Goal: Transaction & Acquisition: Book appointment/travel/reservation

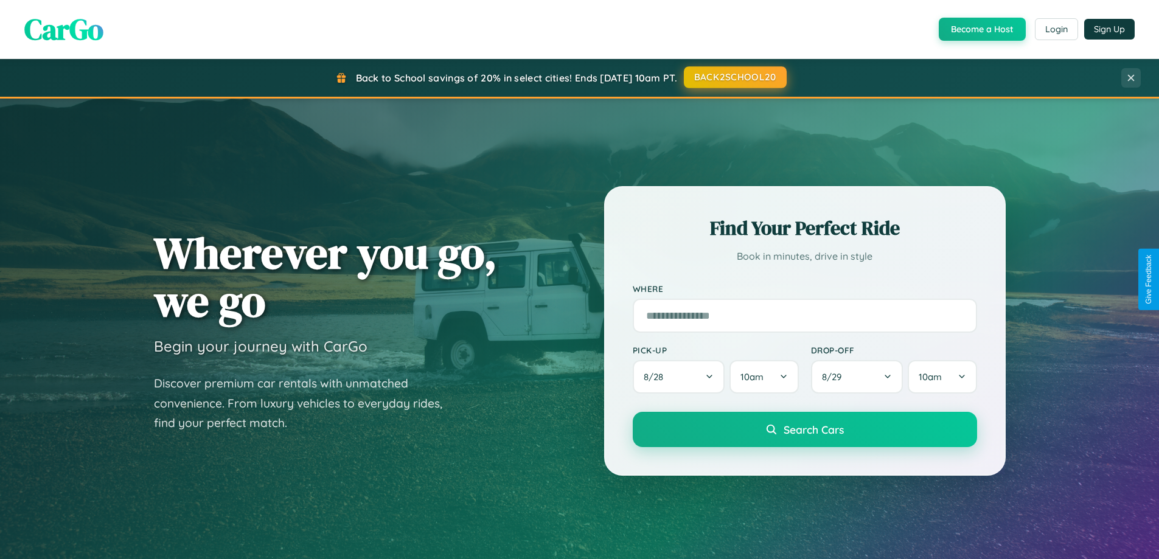
click at [734, 77] on button "BACK2SCHOOL20" at bounding box center [735, 77] width 103 height 22
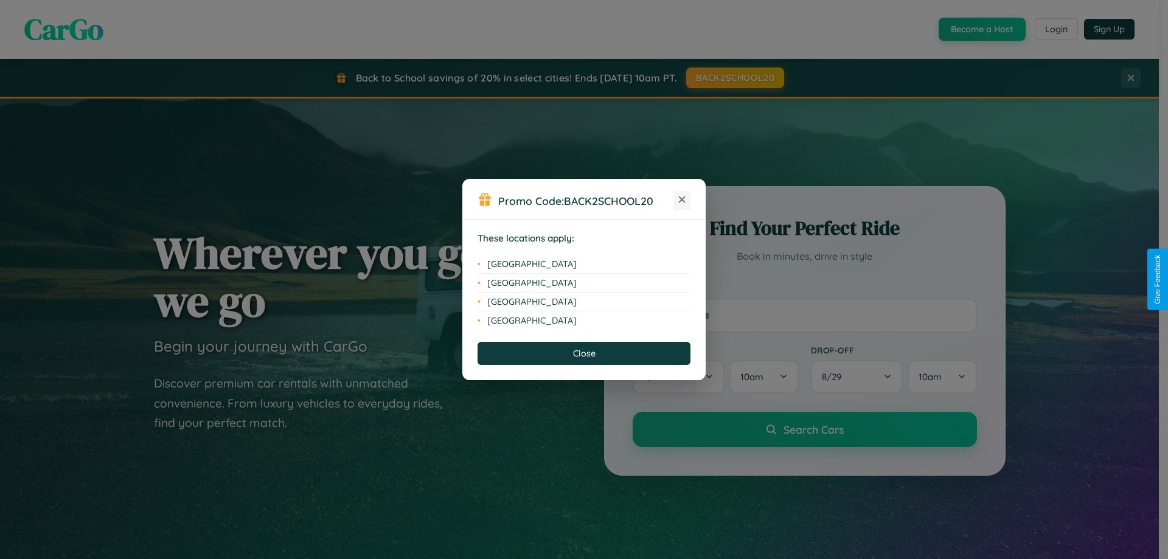
click at [682, 200] on icon at bounding box center [682, 199] width 7 height 7
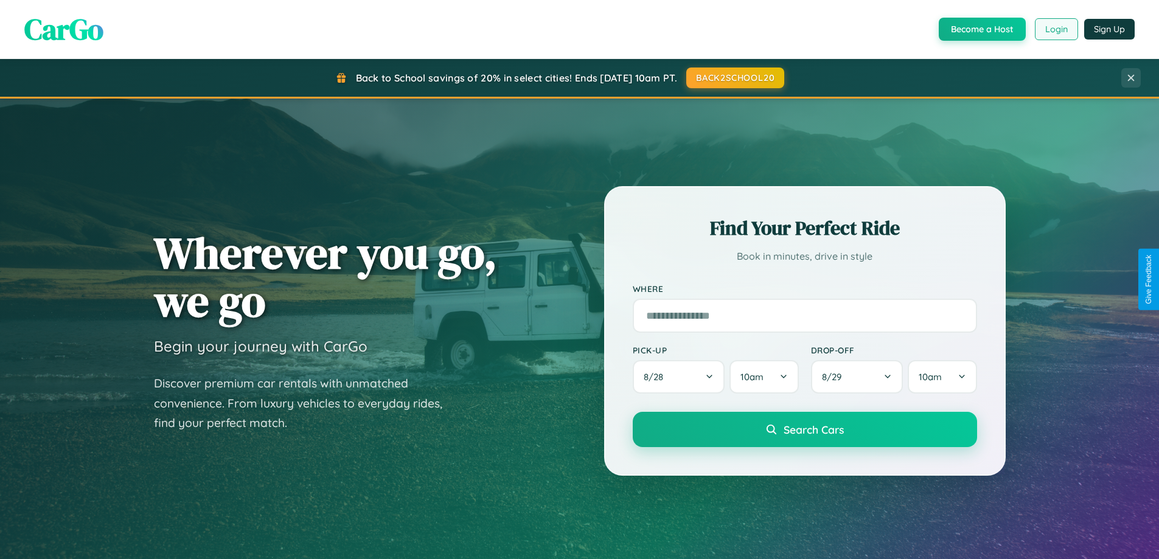
click at [1055, 29] on button "Login" at bounding box center [1056, 29] width 43 height 22
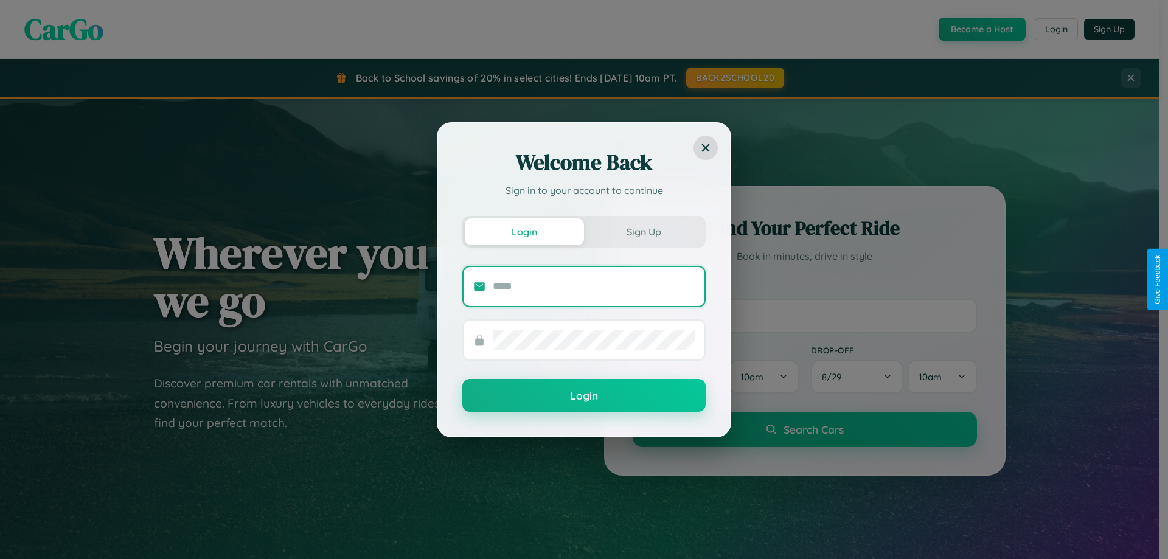
click at [594, 286] on input "text" at bounding box center [594, 286] width 202 height 19
type input "**********"
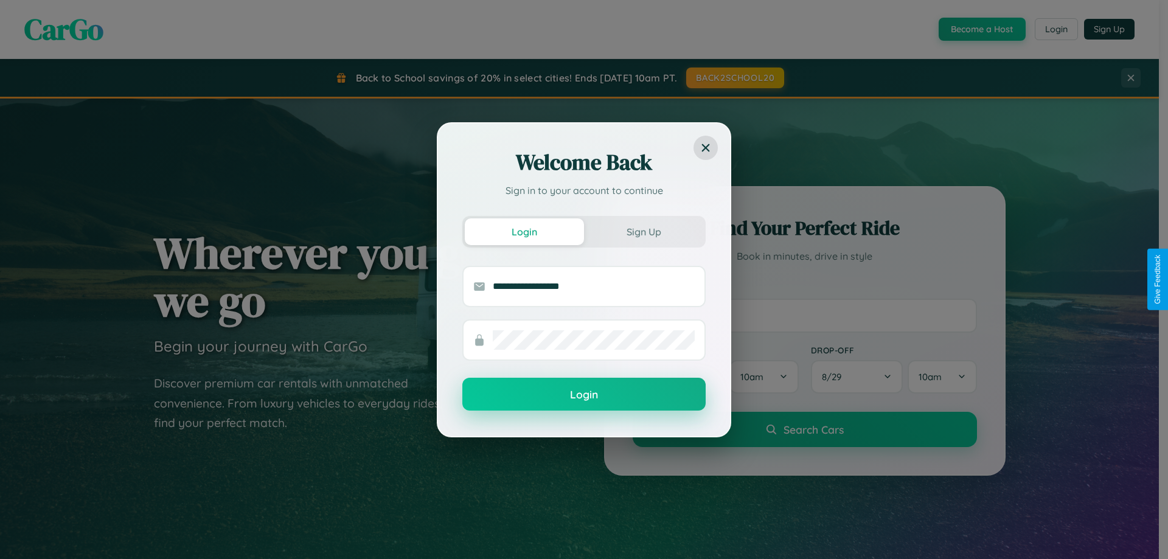
click at [584, 395] on button "Login" at bounding box center [583, 394] width 243 height 33
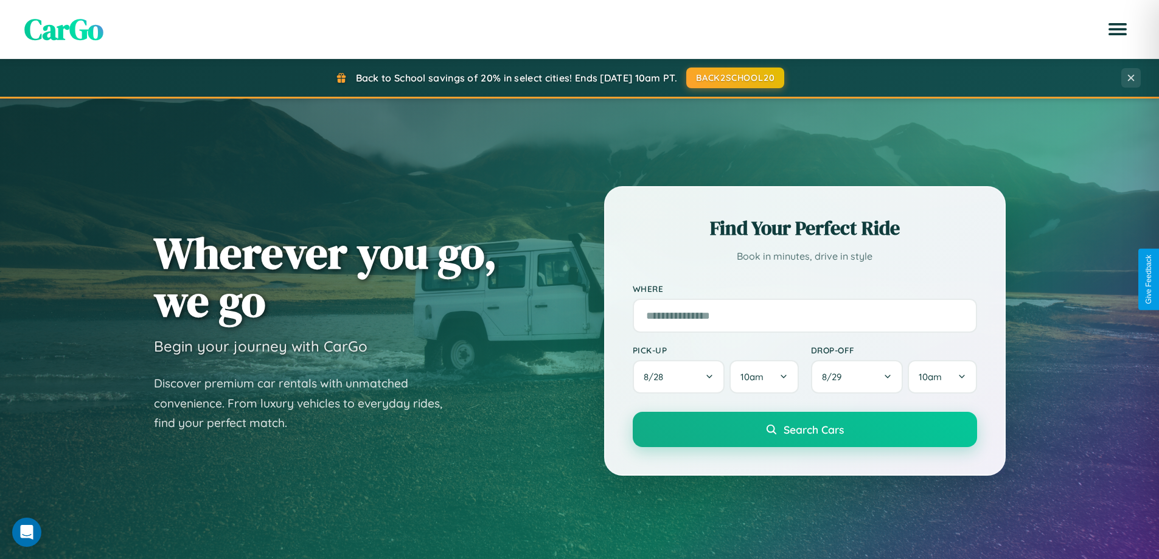
scroll to position [524, 0]
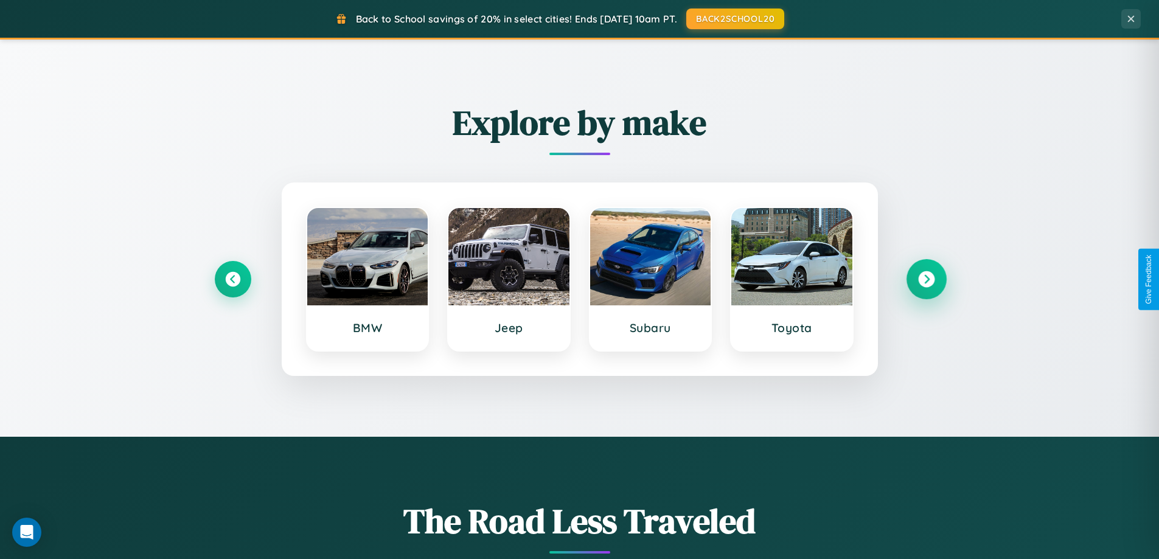
click at [926, 279] on icon at bounding box center [926, 279] width 16 height 16
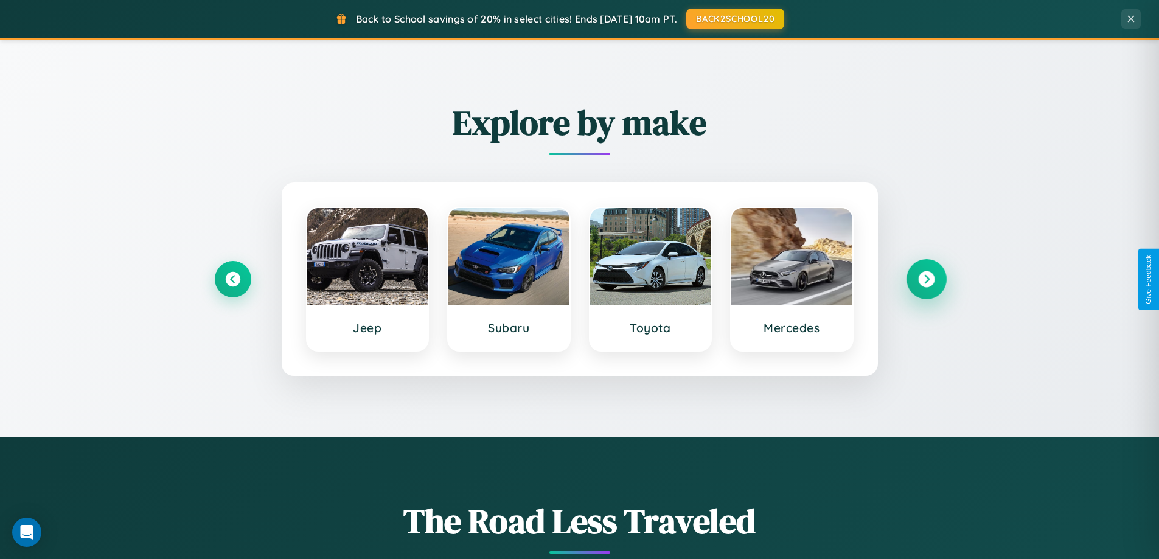
click at [926, 279] on icon at bounding box center [926, 279] width 16 height 16
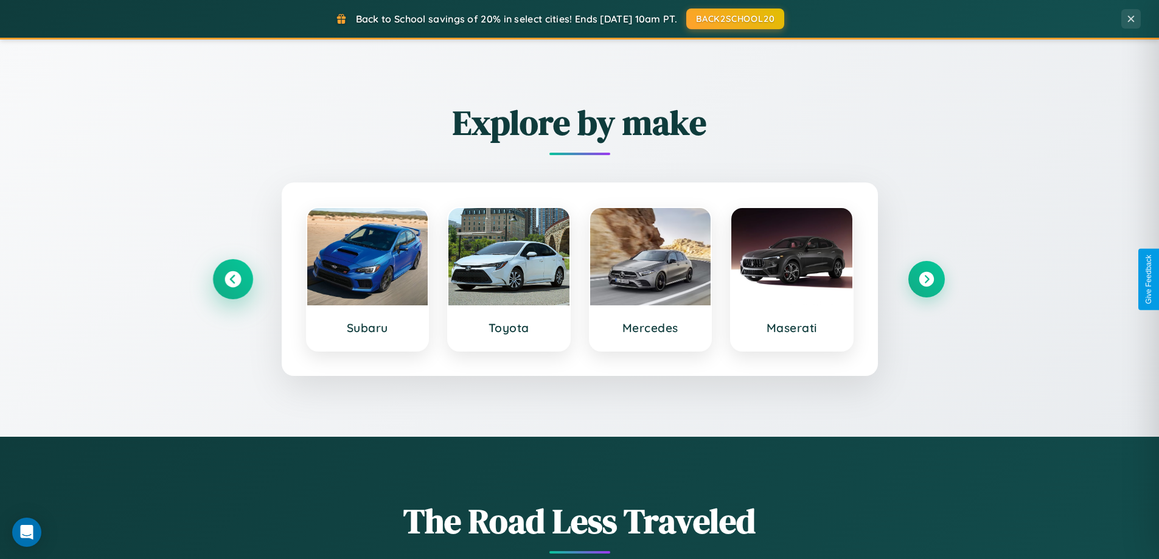
click at [232, 279] on icon at bounding box center [232, 279] width 16 height 16
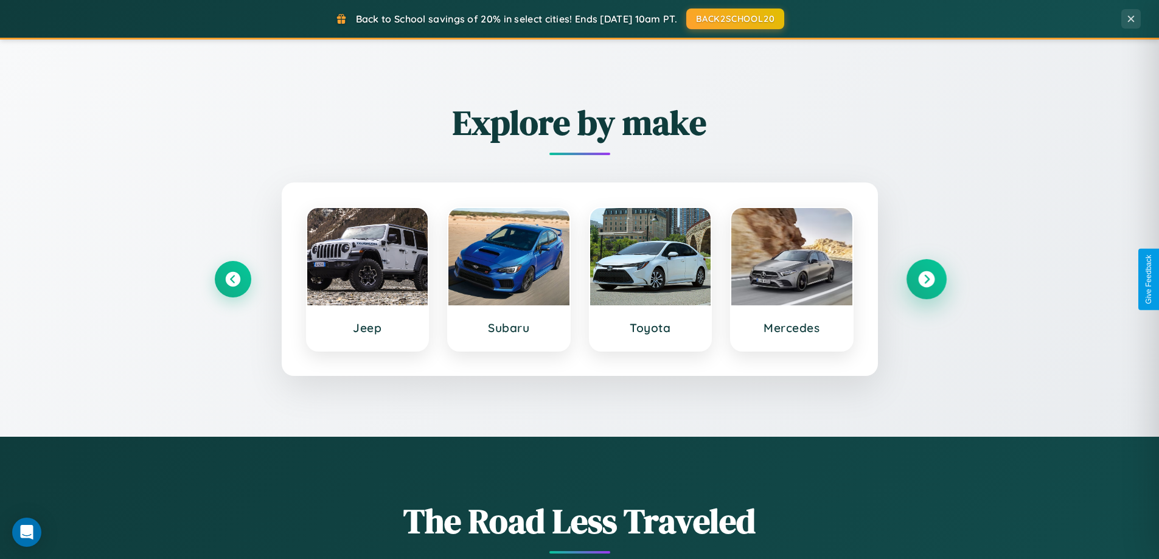
click at [926, 279] on icon at bounding box center [926, 279] width 16 height 16
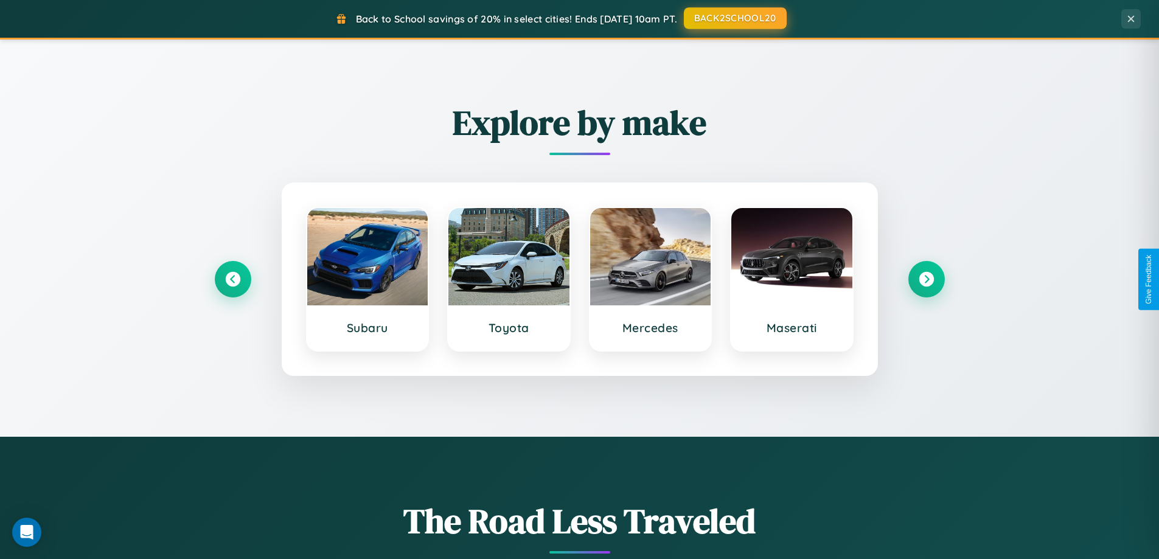
click at [734, 18] on button "BACK2SCHOOL20" at bounding box center [735, 18] width 103 height 22
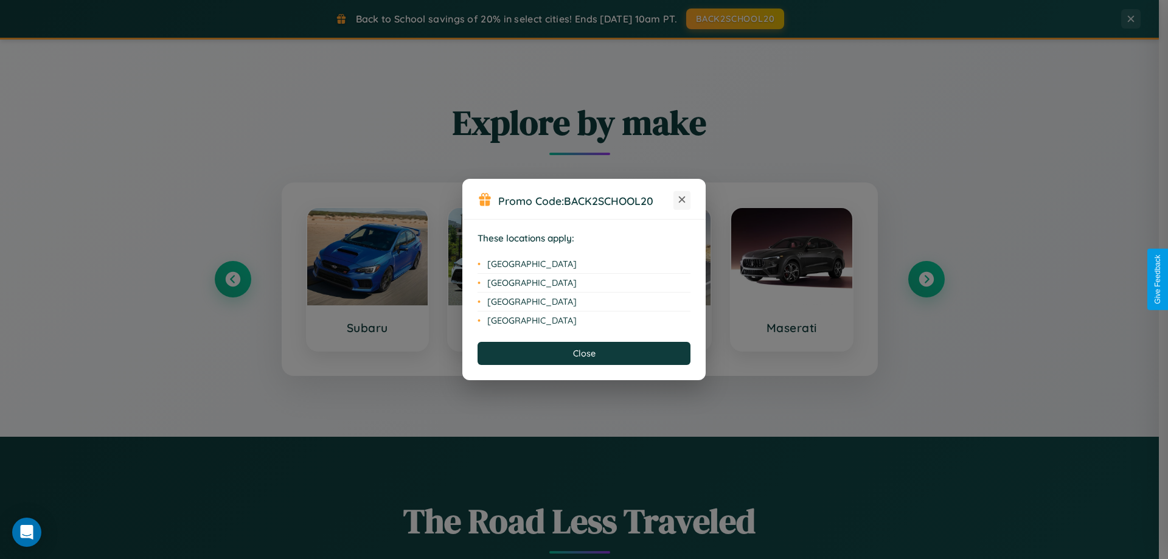
click at [682, 200] on icon at bounding box center [682, 199] width 7 height 7
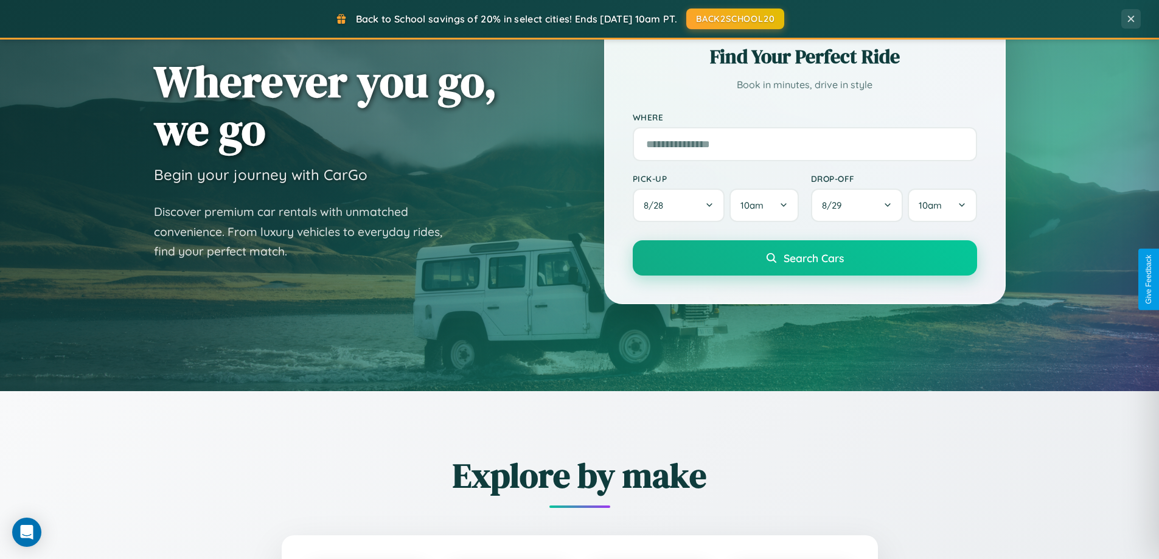
scroll to position [36, 0]
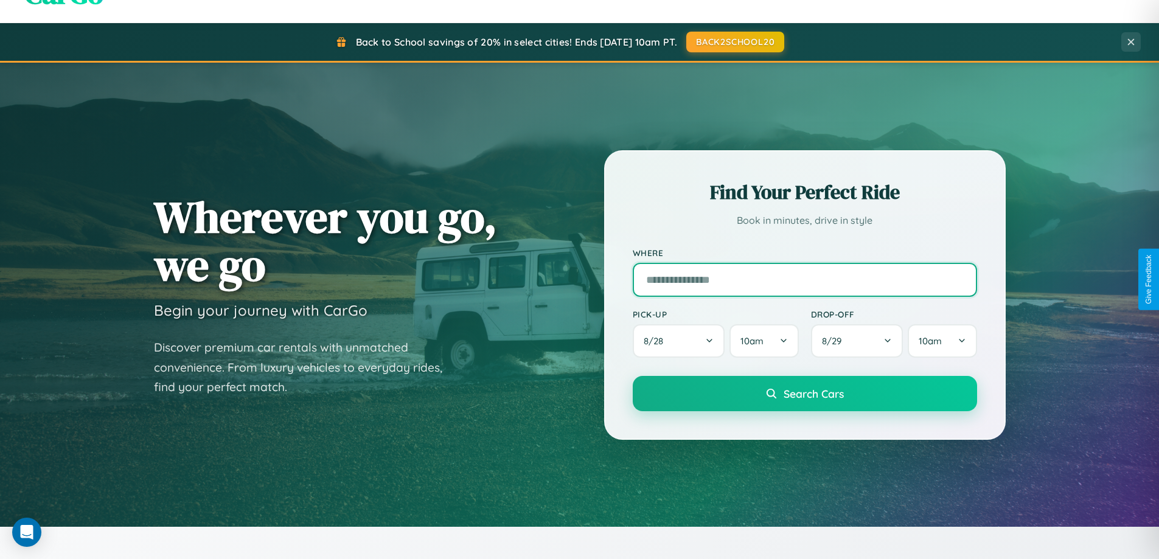
click at [804, 279] on input "text" at bounding box center [805, 280] width 344 height 34
type input "**********"
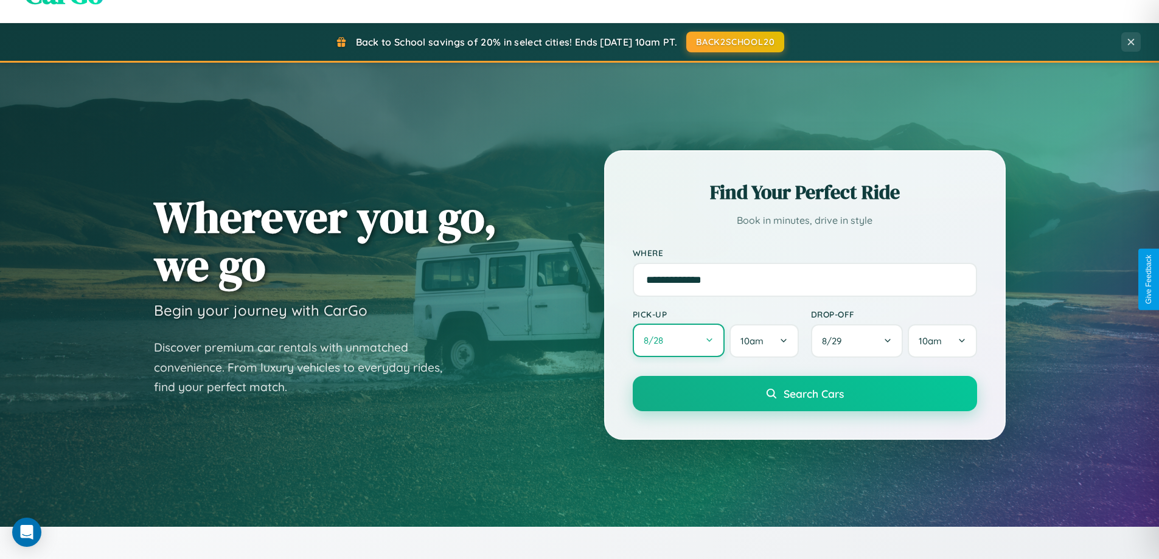
click at [678, 341] on button "8 / 28" at bounding box center [679, 340] width 92 height 33
select select "*"
select select "****"
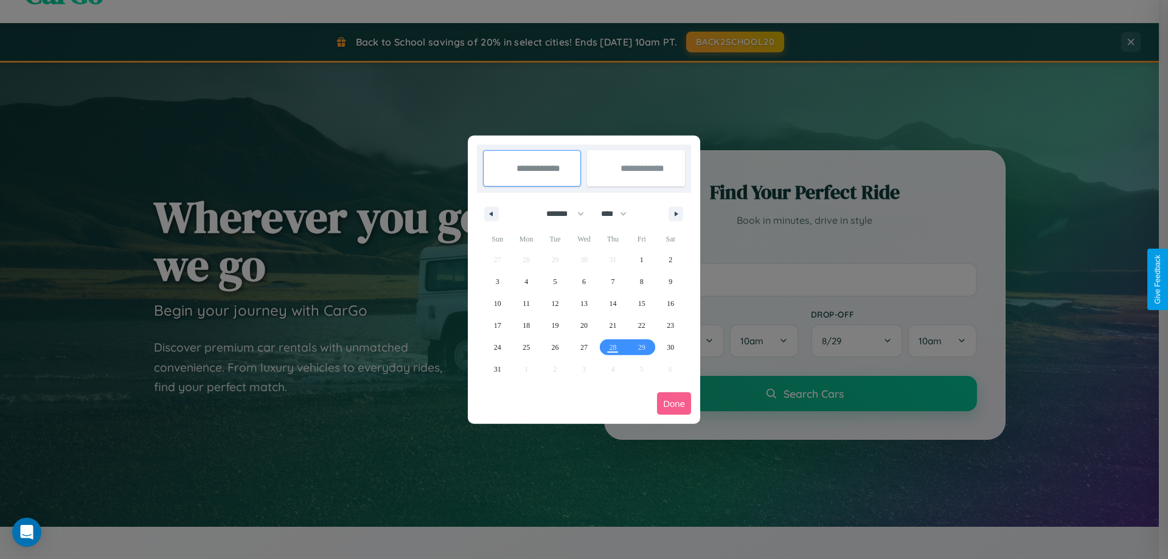
drag, startPoint x: 560, startPoint y: 214, endPoint x: 584, endPoint y: 244, distance: 39.0
click at [560, 214] on select "******* ******** ***** ***** *** **** **** ****** ********* ******* ******** **…" at bounding box center [563, 214] width 52 height 20
select select "*"
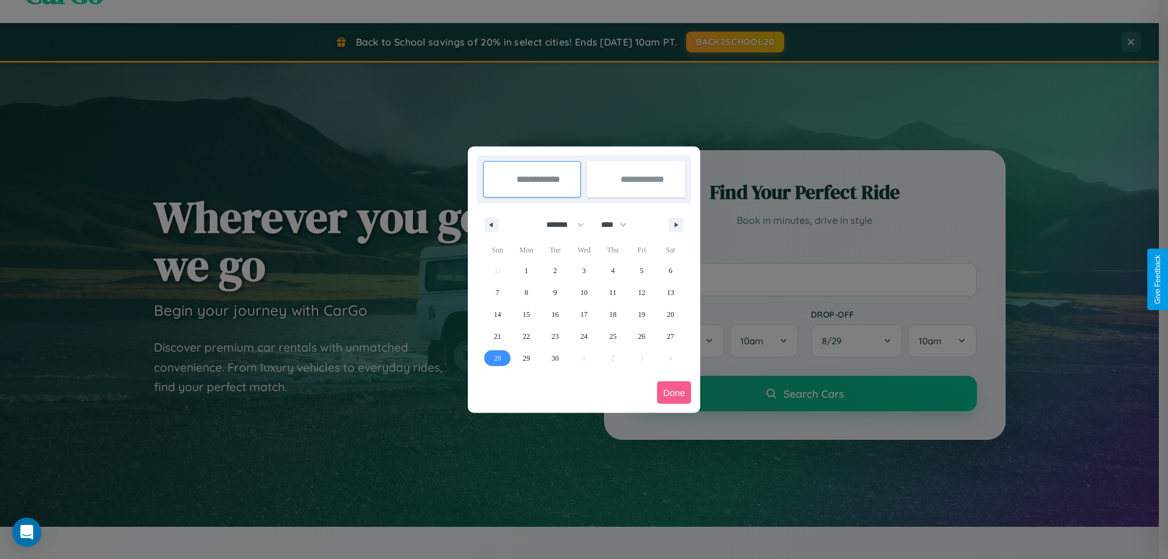
click at [497, 358] on span "28" at bounding box center [497, 358] width 7 height 22
type input "**********"
click at [676, 224] on icon "button" at bounding box center [678, 225] width 6 height 5
select select "*"
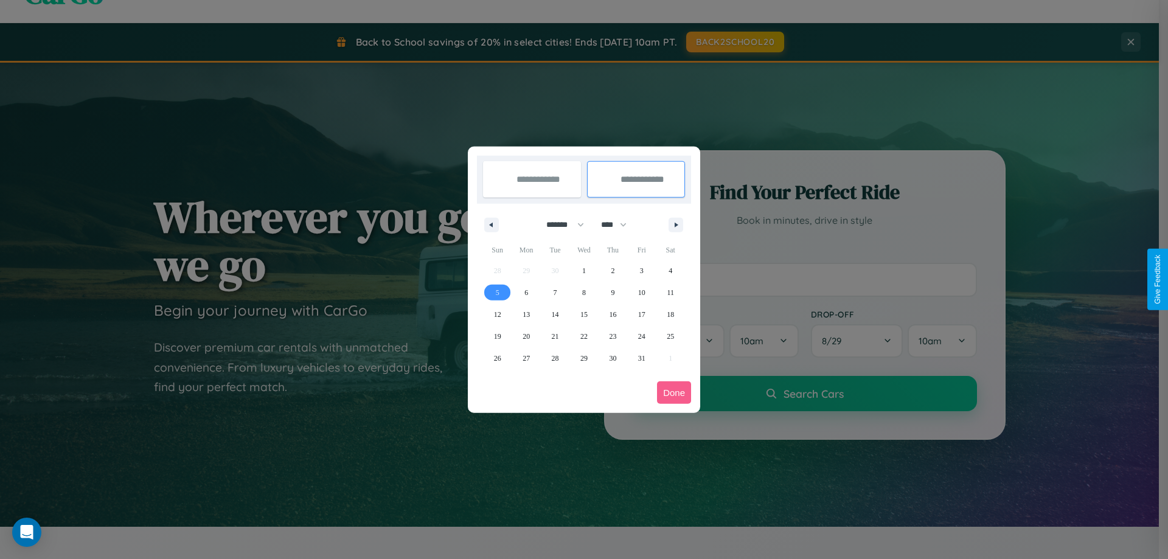
click at [497, 292] on span "5" at bounding box center [498, 293] width 4 height 22
type input "**********"
select select "*"
click at [674, 392] on button "Done" at bounding box center [674, 392] width 34 height 23
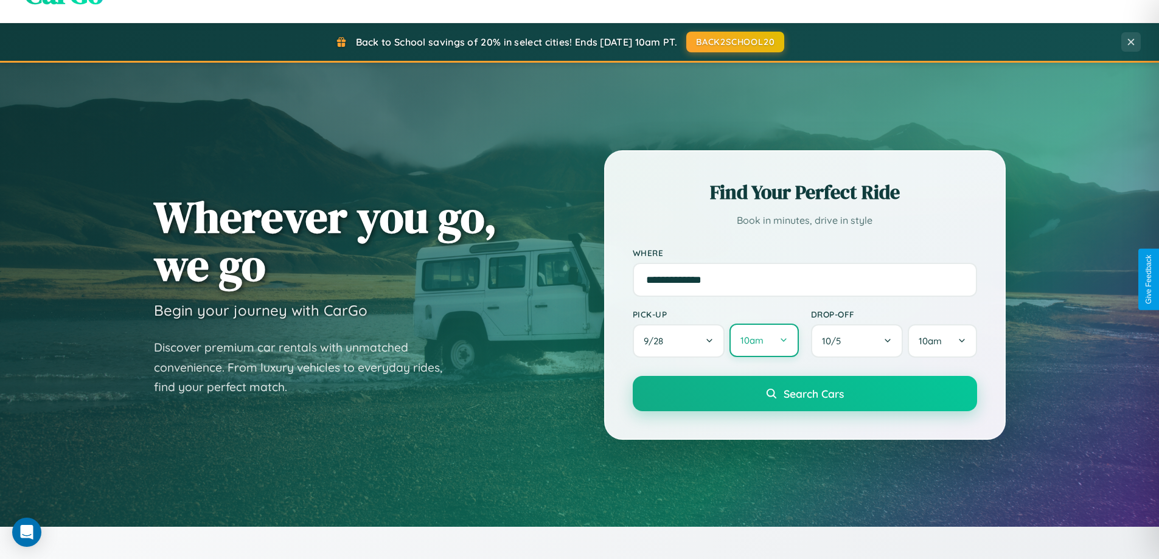
click at [763, 341] on button "10am" at bounding box center [763, 340] width 69 height 33
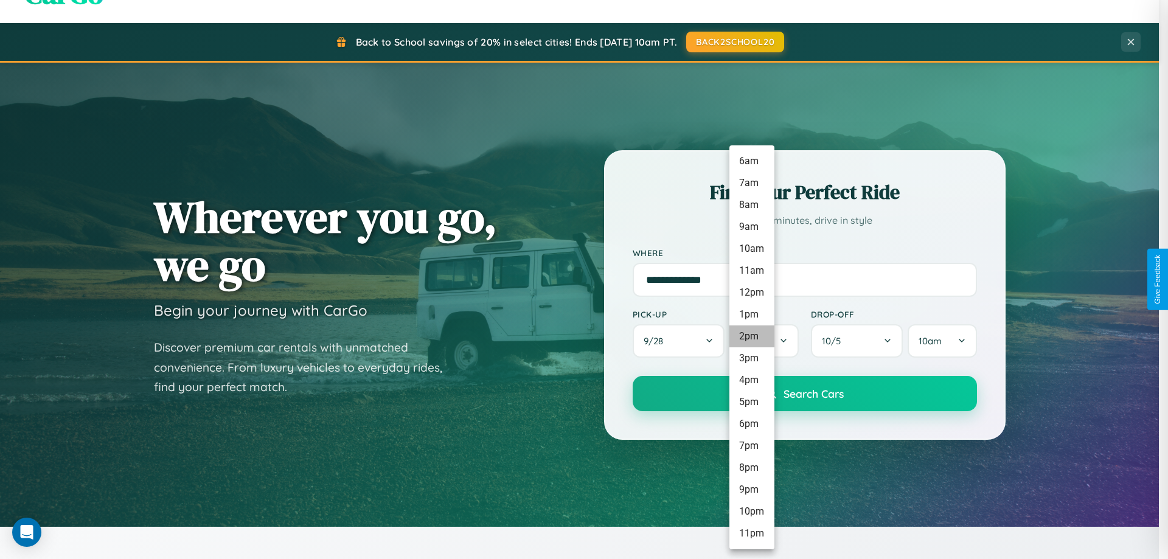
click at [751, 336] on li "2pm" at bounding box center [751, 336] width 45 height 22
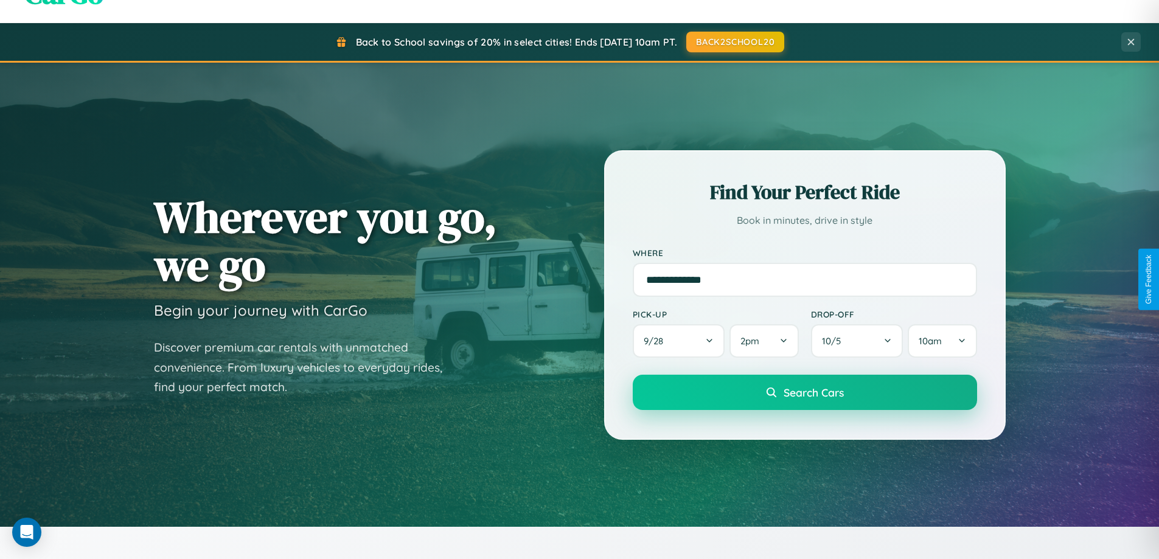
click at [804, 394] on span "Search Cars" at bounding box center [814, 392] width 60 height 13
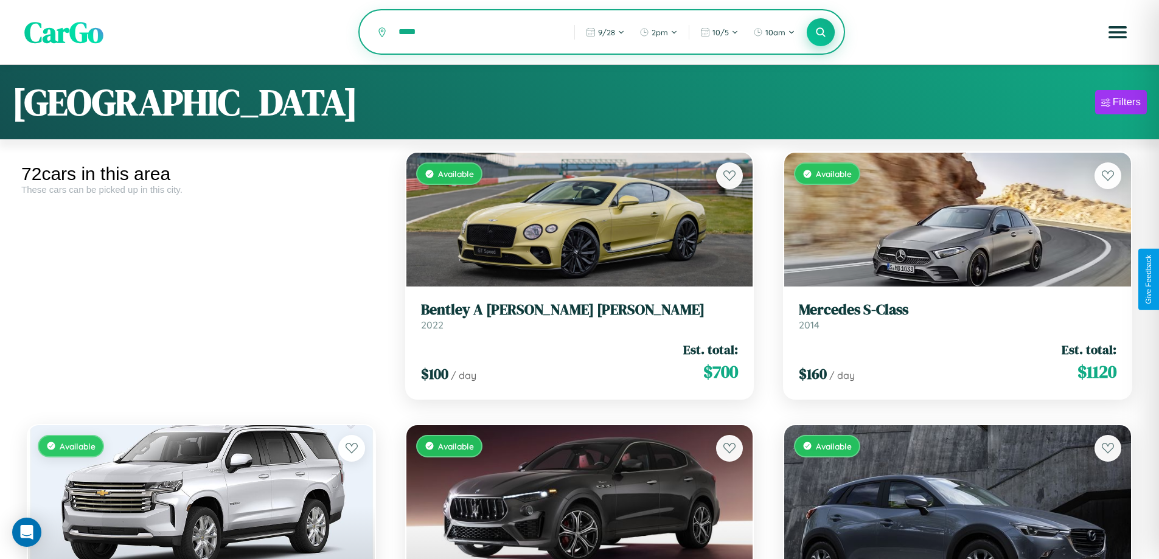
type input "*****"
click at [821, 33] on icon at bounding box center [821, 32] width 12 height 12
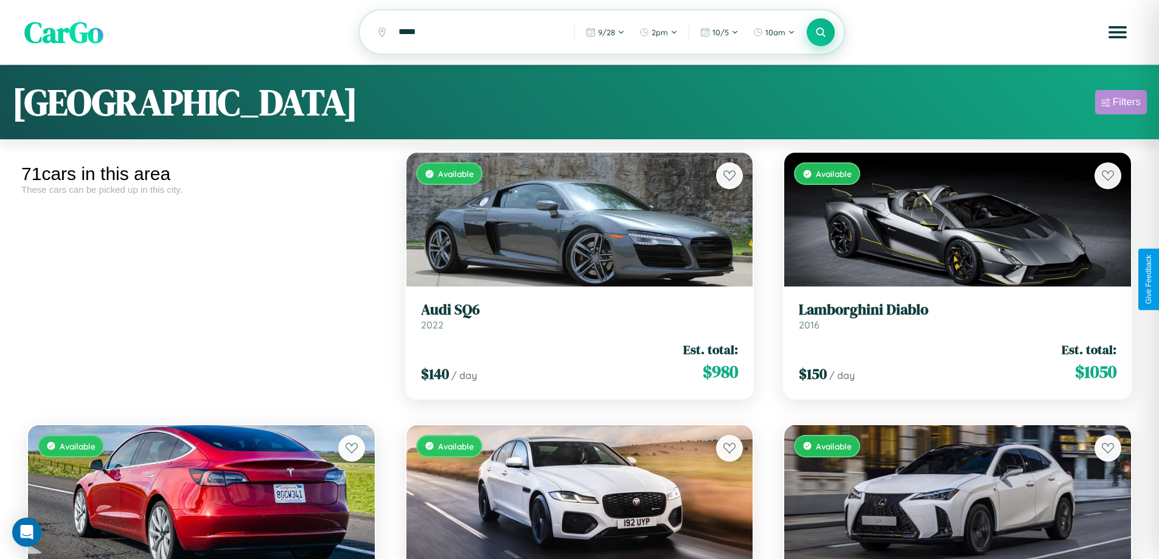
click at [1121, 104] on div "Filters" at bounding box center [1127, 102] width 28 height 12
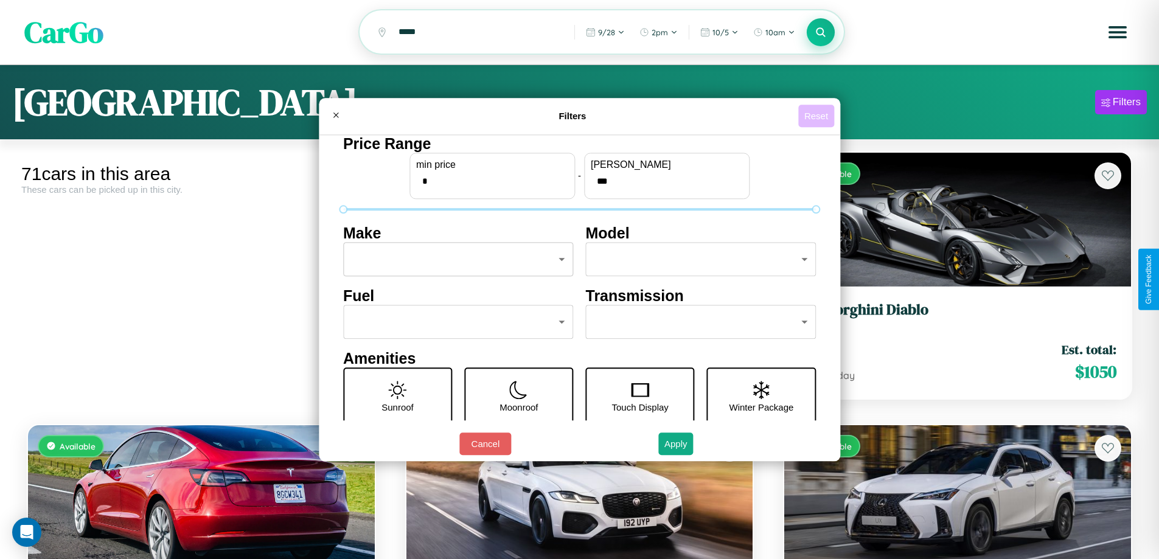
click at [818, 116] on button "Reset" at bounding box center [816, 116] width 36 height 23
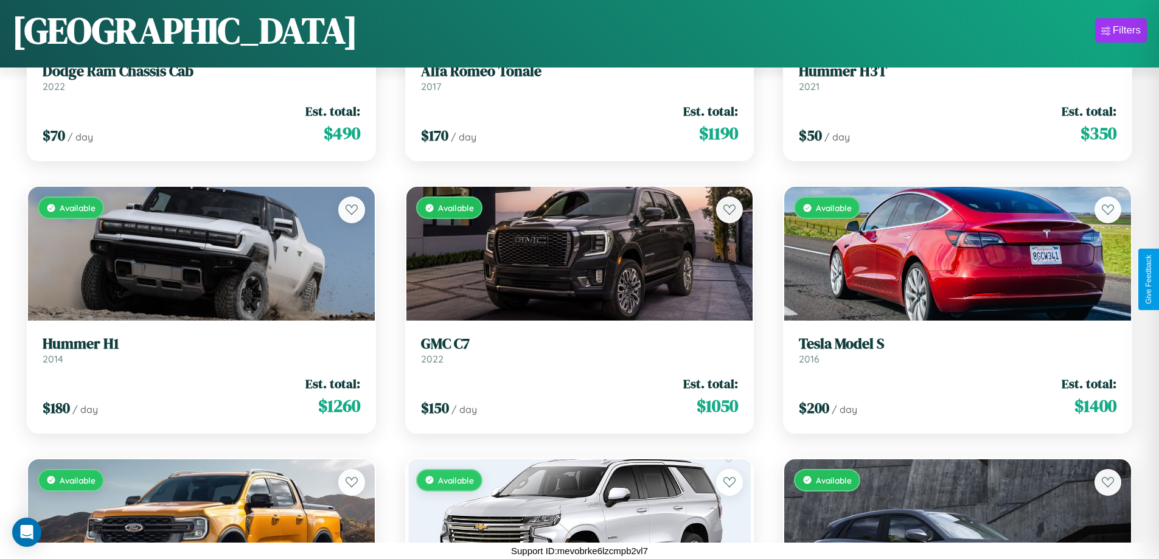
scroll to position [3712, 0]
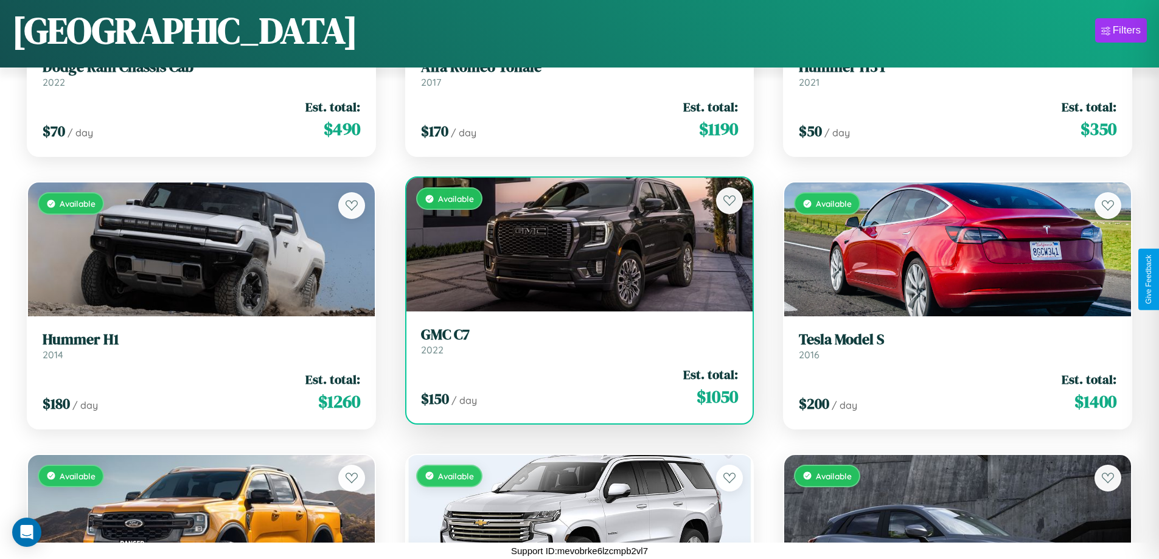
click at [574, 346] on link "GMC C7 2022" at bounding box center [580, 341] width 318 height 30
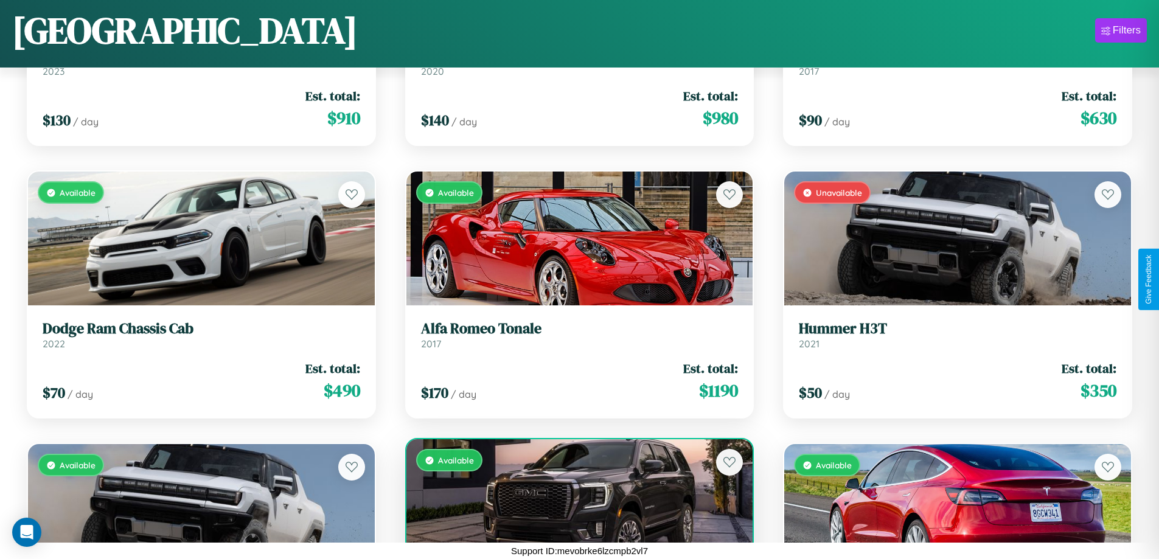
scroll to position [171, 0]
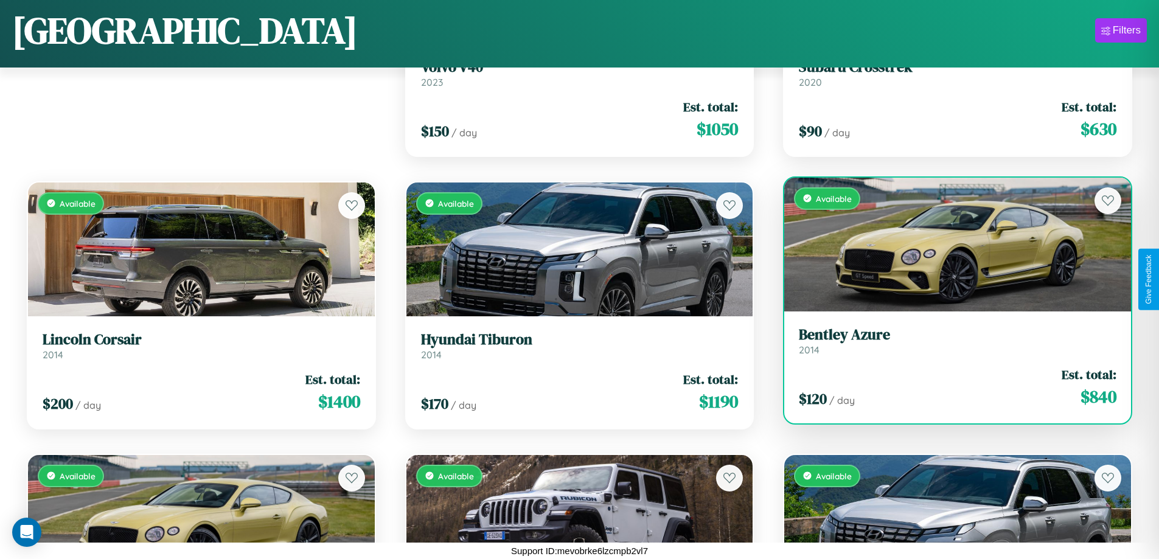
click at [950, 345] on link "Bentley Azure 2014" at bounding box center [958, 341] width 318 height 30
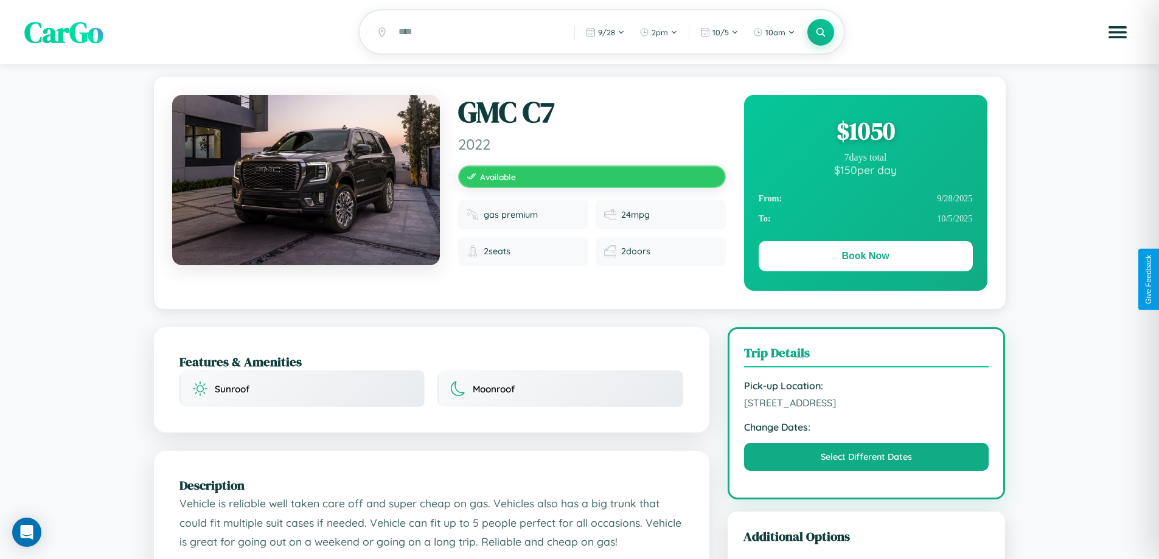
click at [865, 133] on div "$ 1050" at bounding box center [866, 130] width 214 height 33
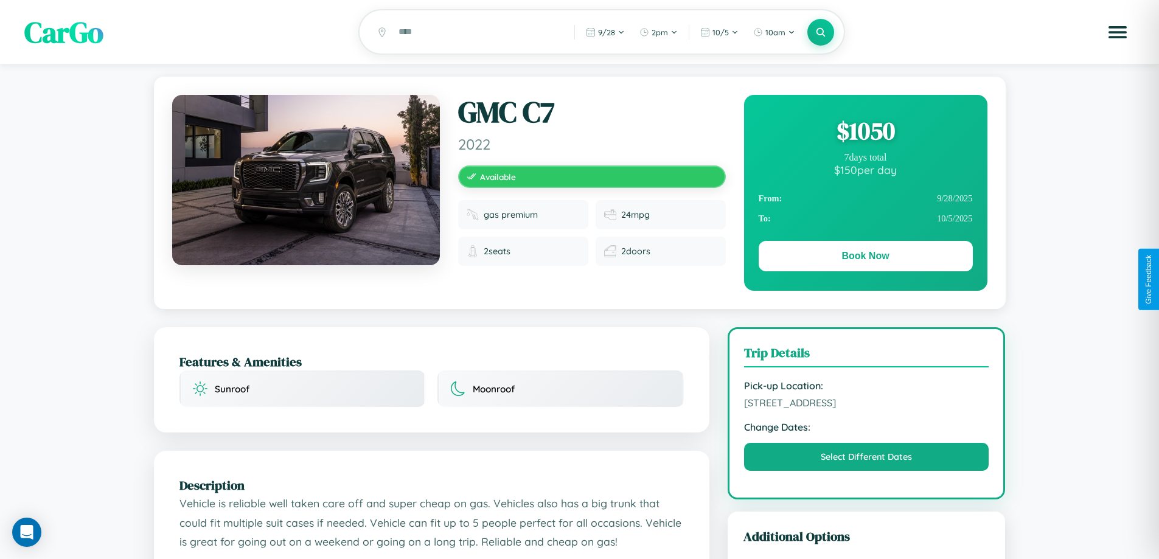
click at [865, 133] on div "$ 1050" at bounding box center [866, 130] width 214 height 33
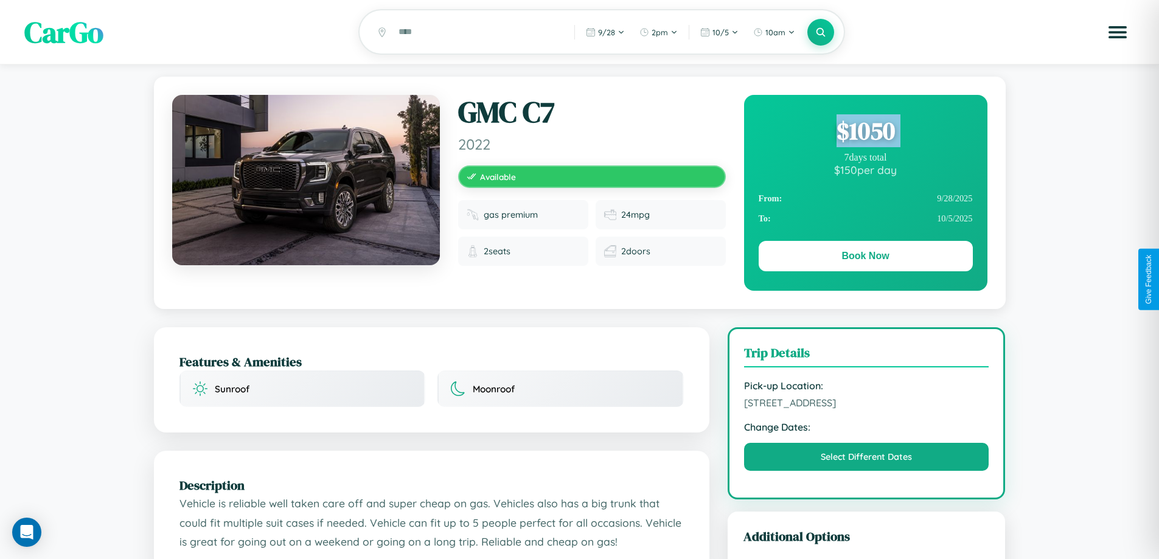
click at [865, 133] on div "$ 1050" at bounding box center [866, 130] width 214 height 33
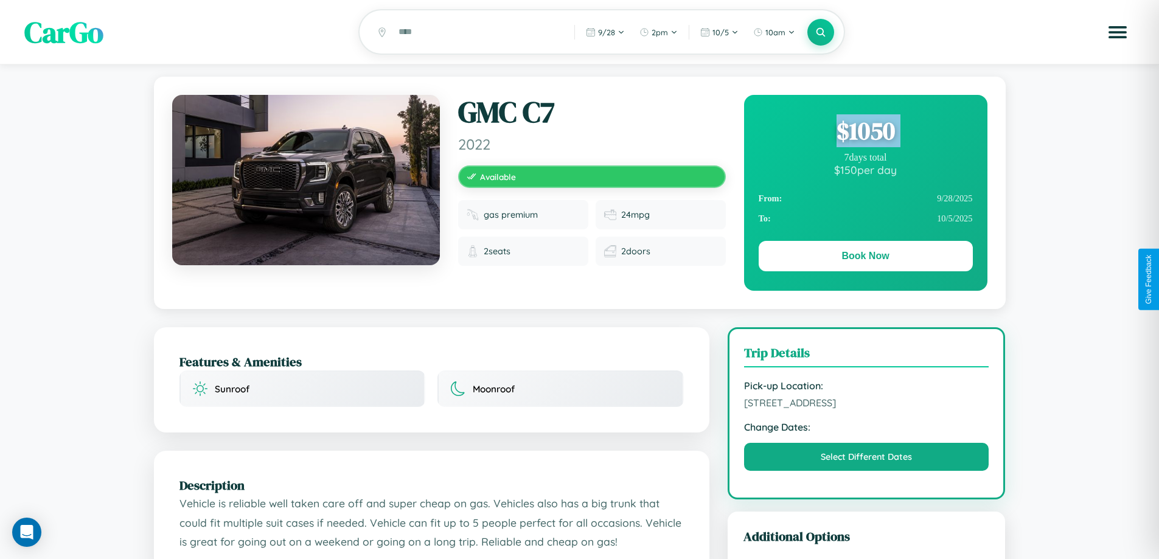
click at [865, 133] on div "$ 1050" at bounding box center [866, 130] width 214 height 33
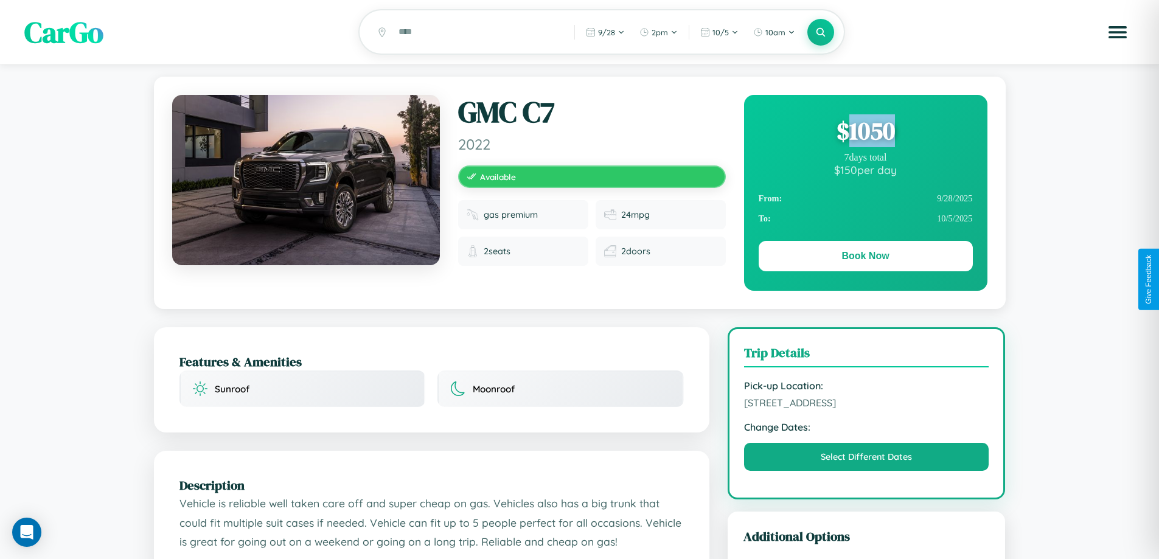
click at [865, 133] on div "$ 1050" at bounding box center [866, 130] width 214 height 33
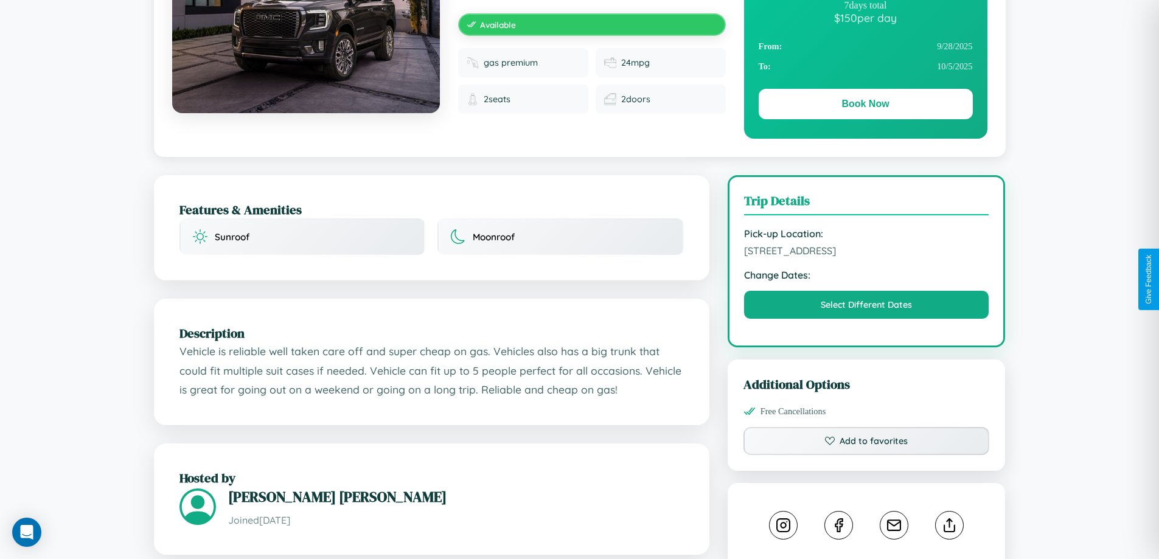
scroll to position [412, 0]
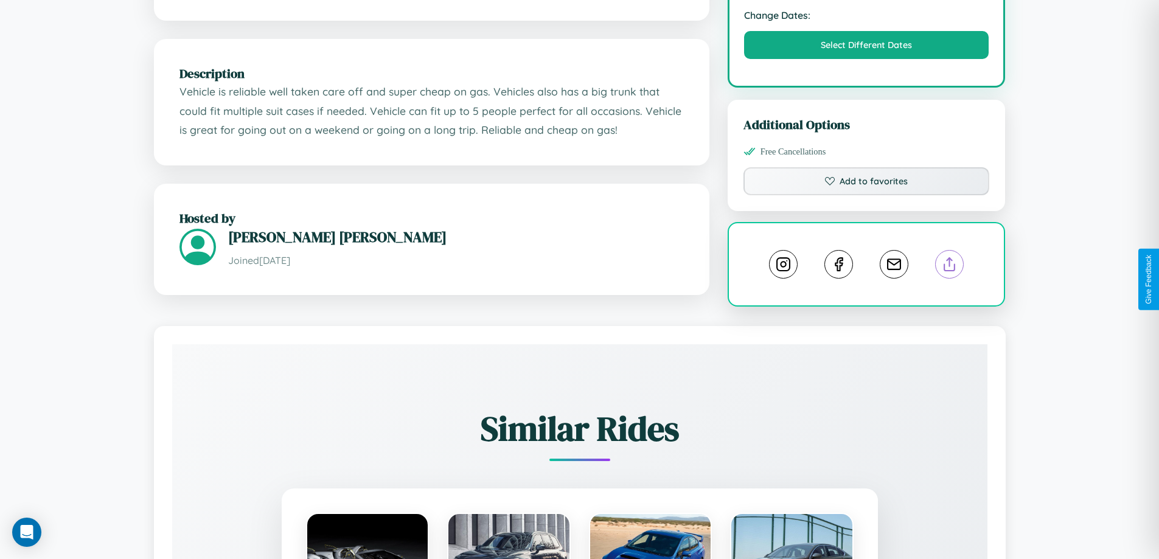
click at [950, 266] on line at bounding box center [950, 262] width 0 height 9
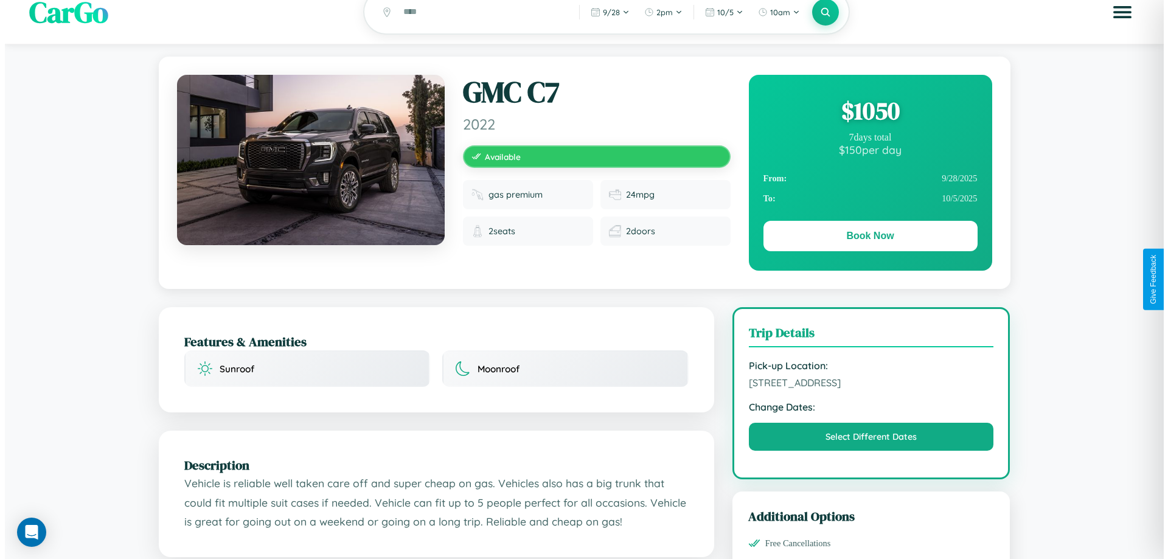
scroll to position [0, 0]
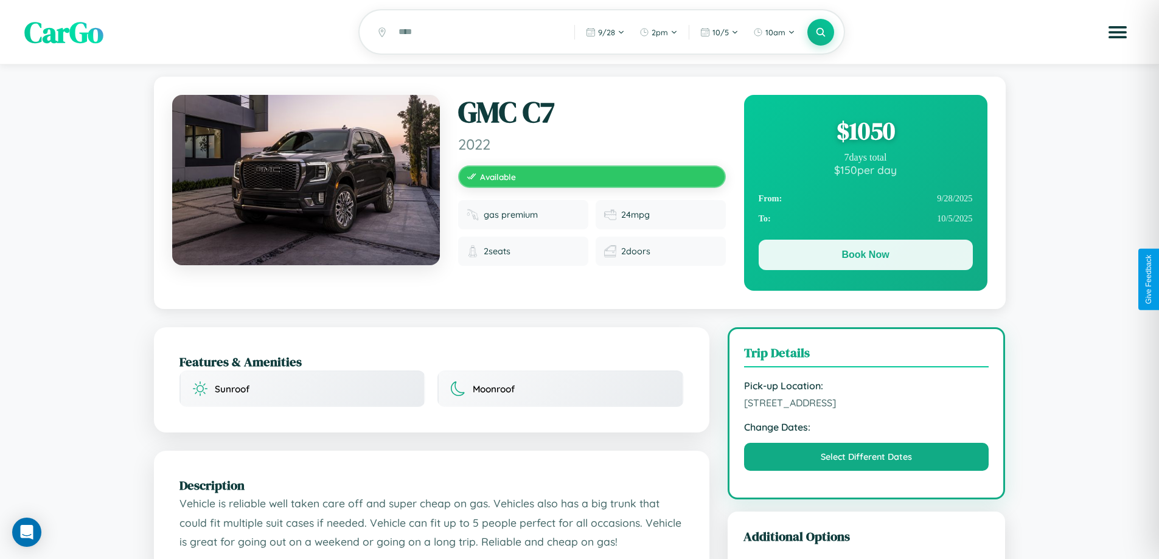
click at [865, 258] on button "Book Now" at bounding box center [866, 255] width 214 height 30
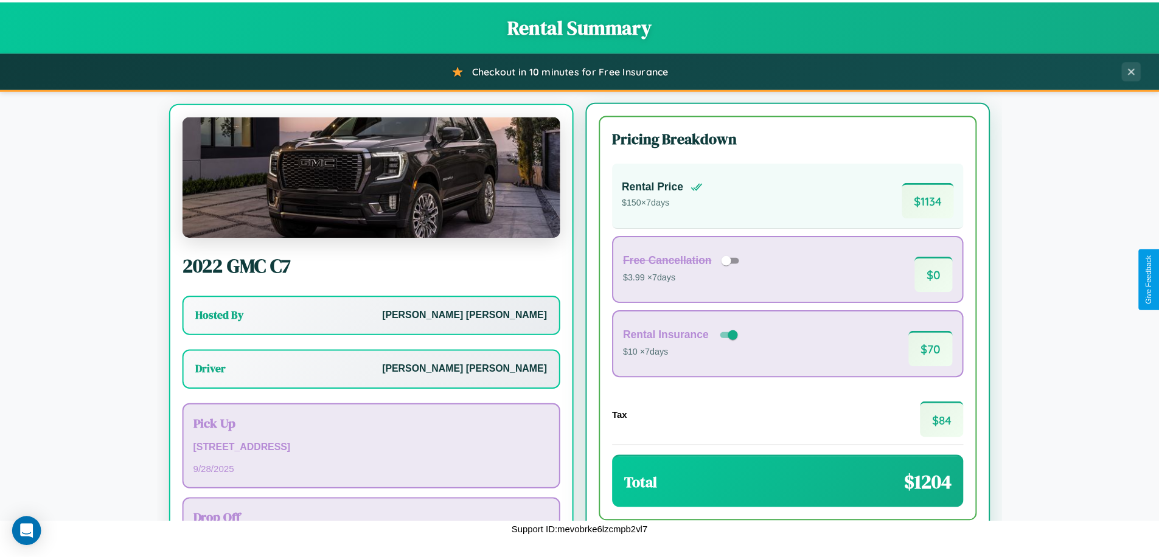
scroll to position [57, 0]
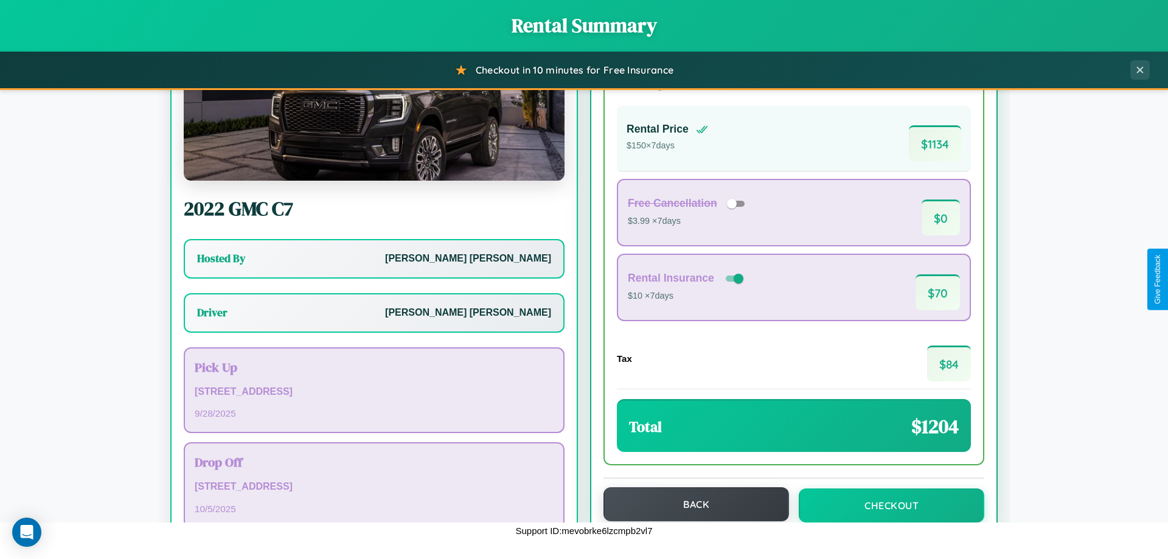
click at [690, 505] on button "Back" at bounding box center [696, 504] width 186 height 34
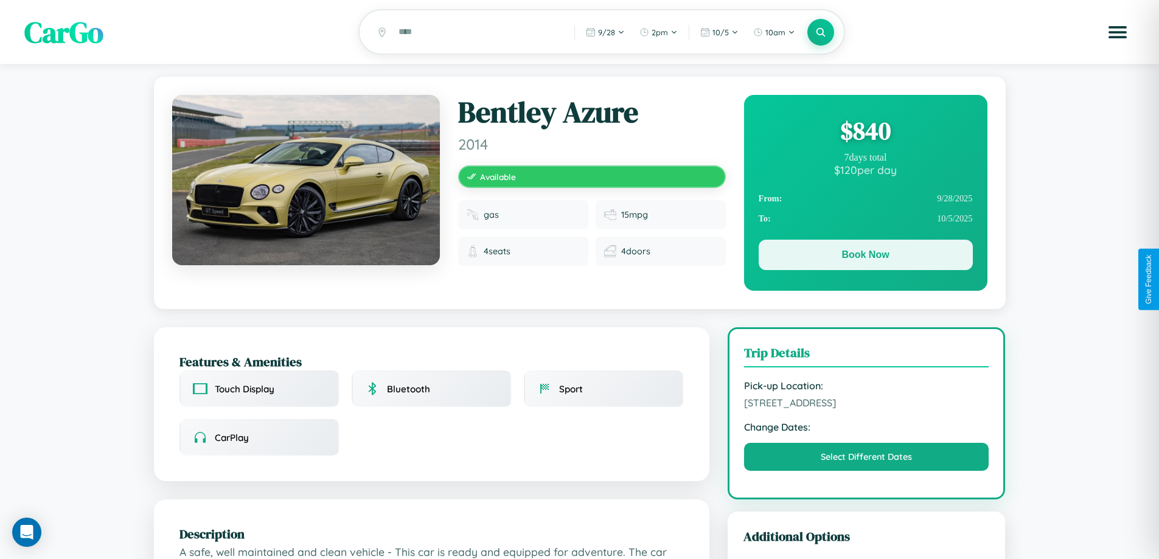
click at [865, 257] on button "Book Now" at bounding box center [866, 255] width 214 height 30
